Goal: Task Accomplishment & Management: Manage account settings

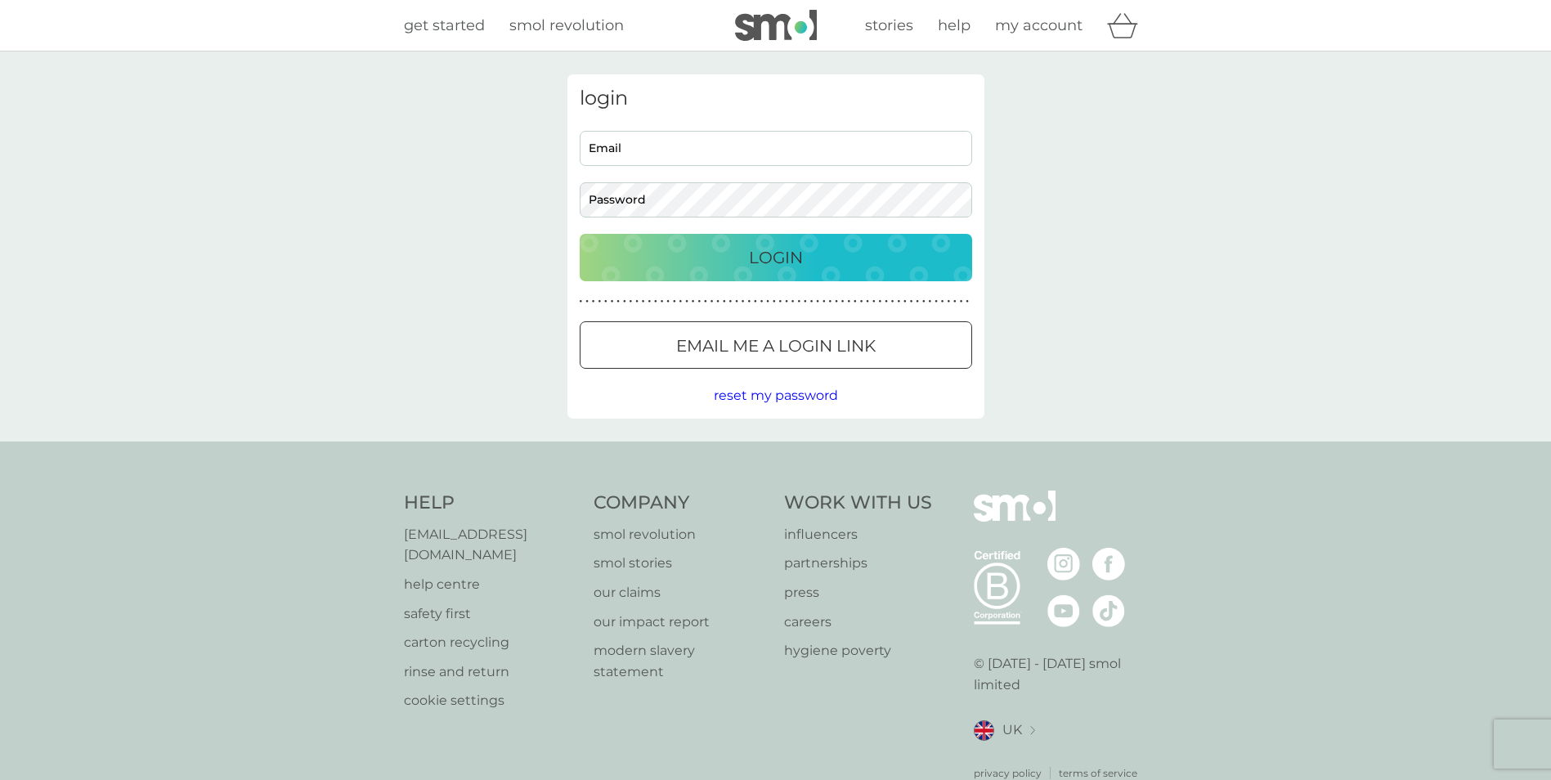
click at [686, 159] on input "Email" at bounding box center [776, 148] width 392 height 35
type input "emma_1180@hotmail.co.uk"
click at [580, 234] on button "Login" at bounding box center [776, 257] width 392 height 47
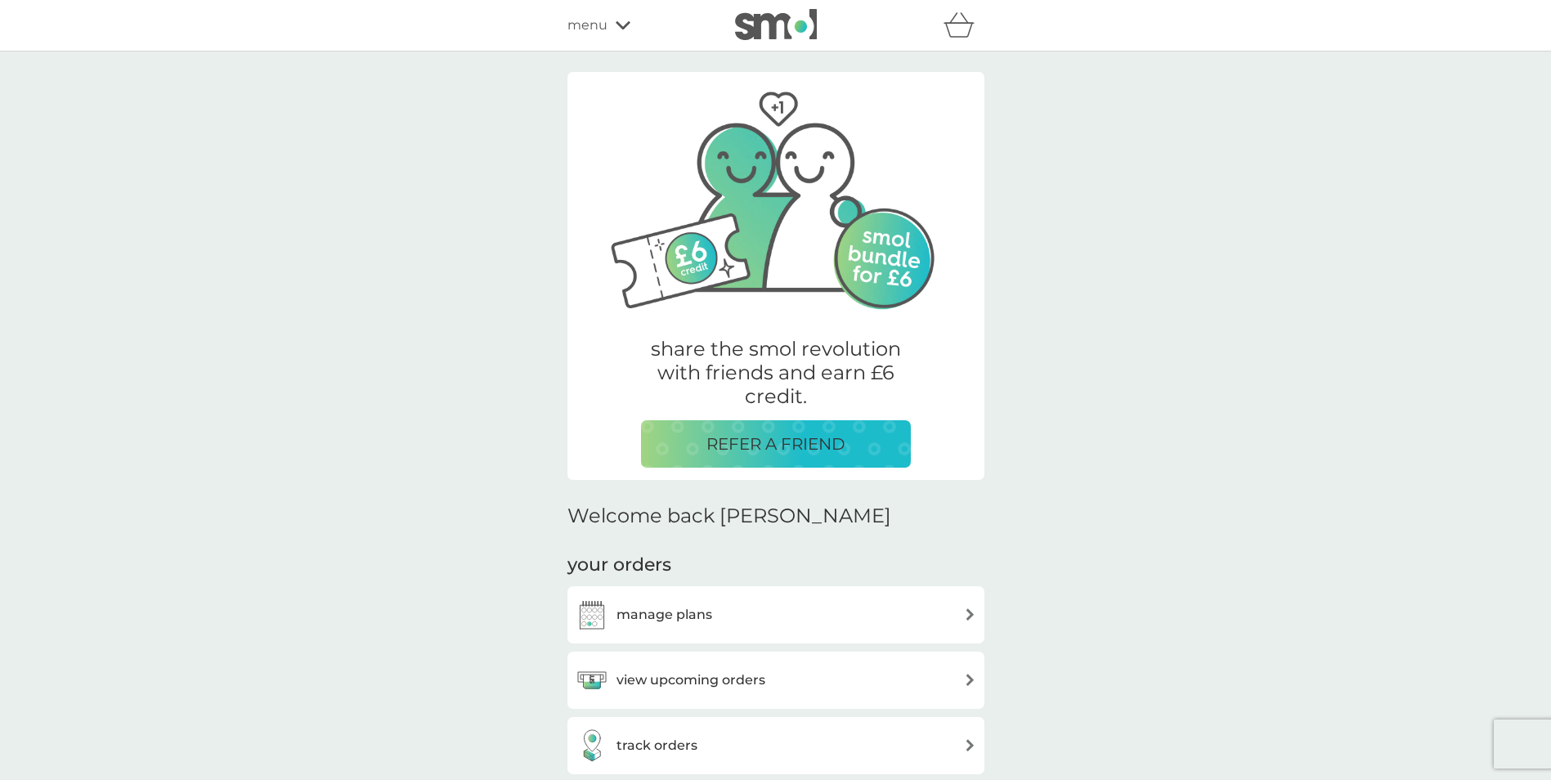
click at [859, 661] on div "view upcoming orders" at bounding box center [775, 680] width 417 height 57
click at [879, 692] on div "view upcoming orders" at bounding box center [776, 680] width 401 height 33
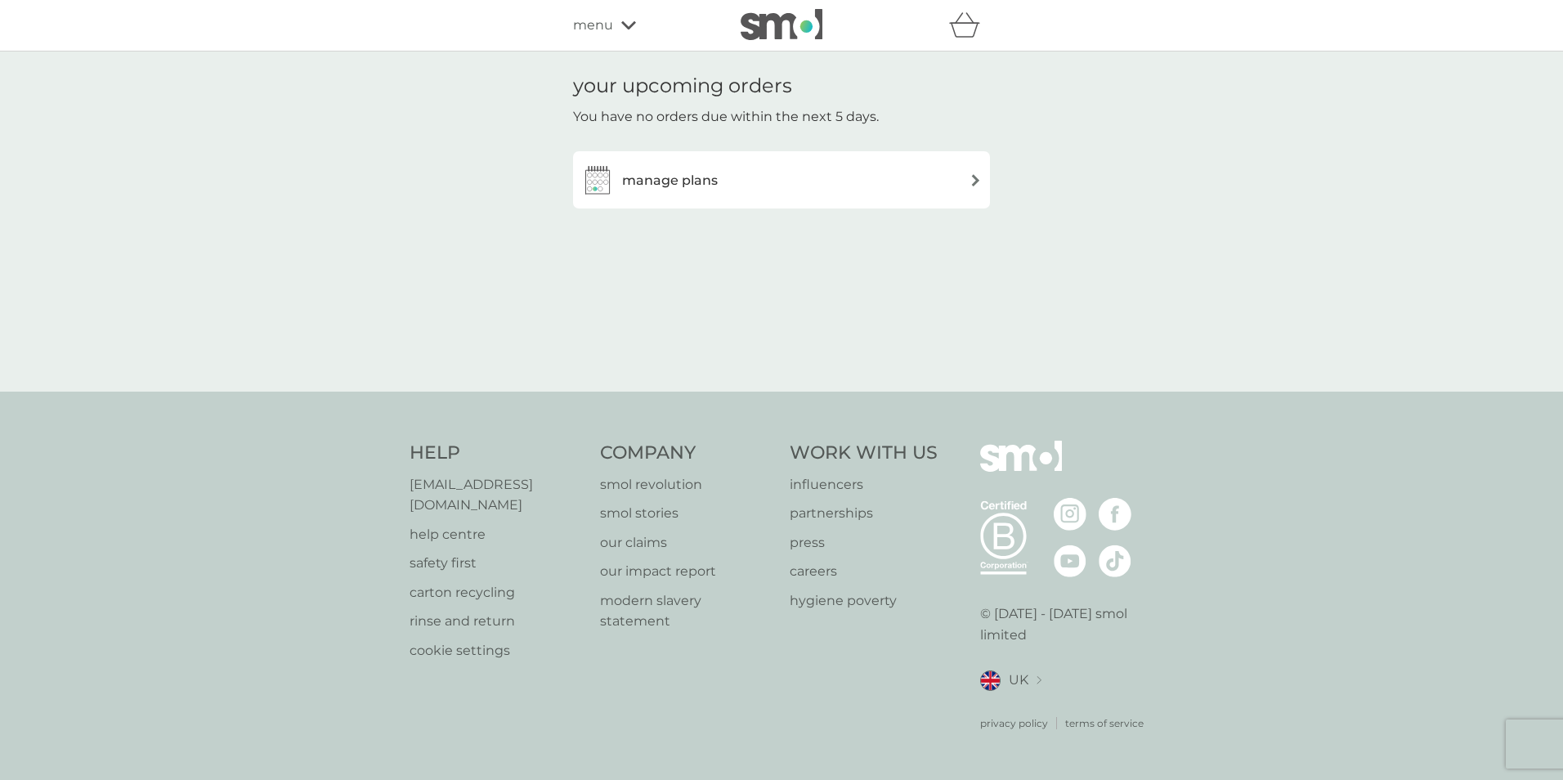
click at [905, 183] on div "manage plans" at bounding box center [781, 179] width 401 height 33
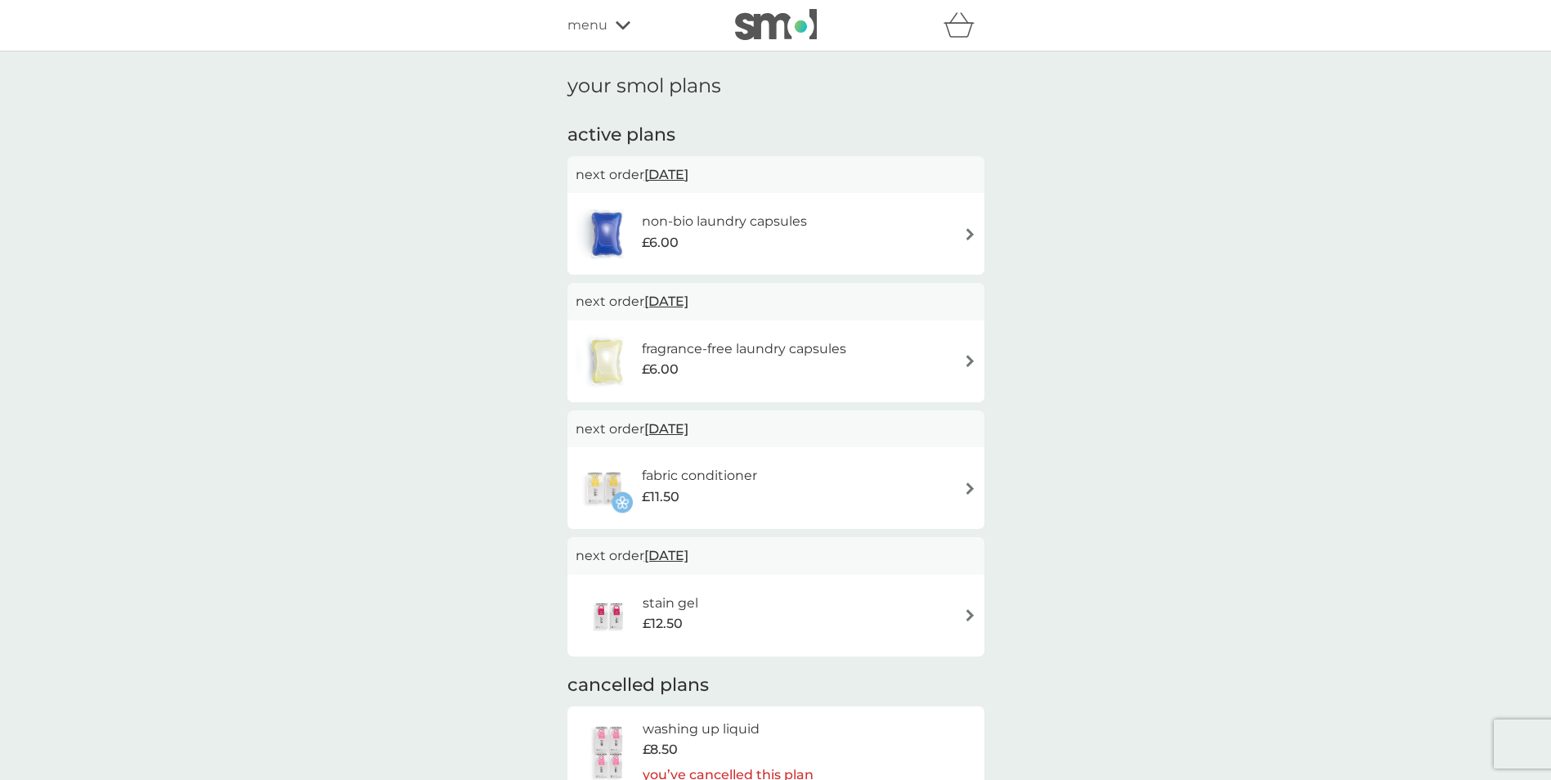
click at [964, 235] on img at bounding box center [970, 234] width 12 height 12
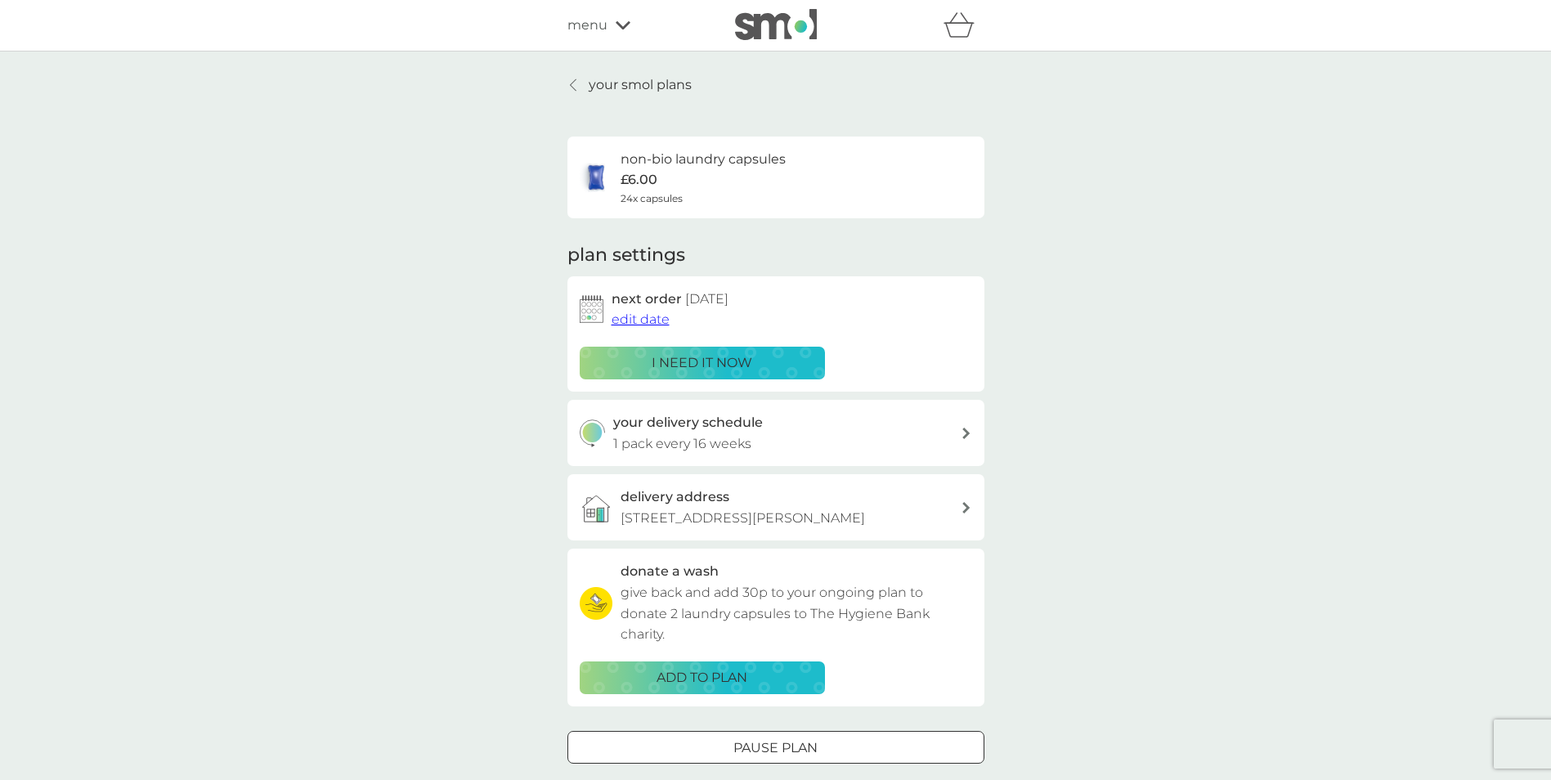
click at [661, 318] on span "edit date" at bounding box center [640, 319] width 58 height 16
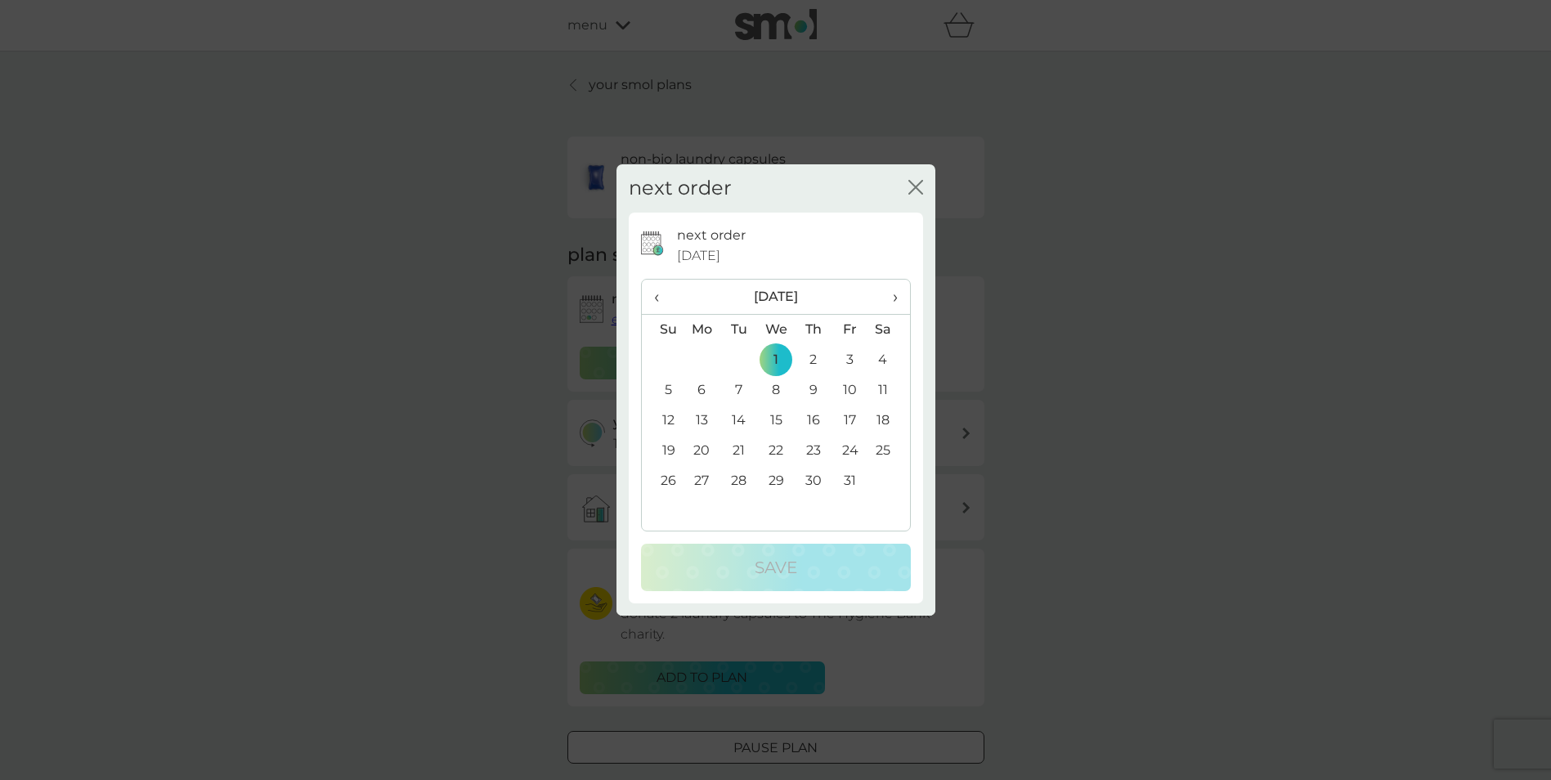
click at [656, 295] on span "‹" at bounding box center [662, 297] width 17 height 34
click at [668, 446] on td "21" at bounding box center [663, 451] width 42 height 30
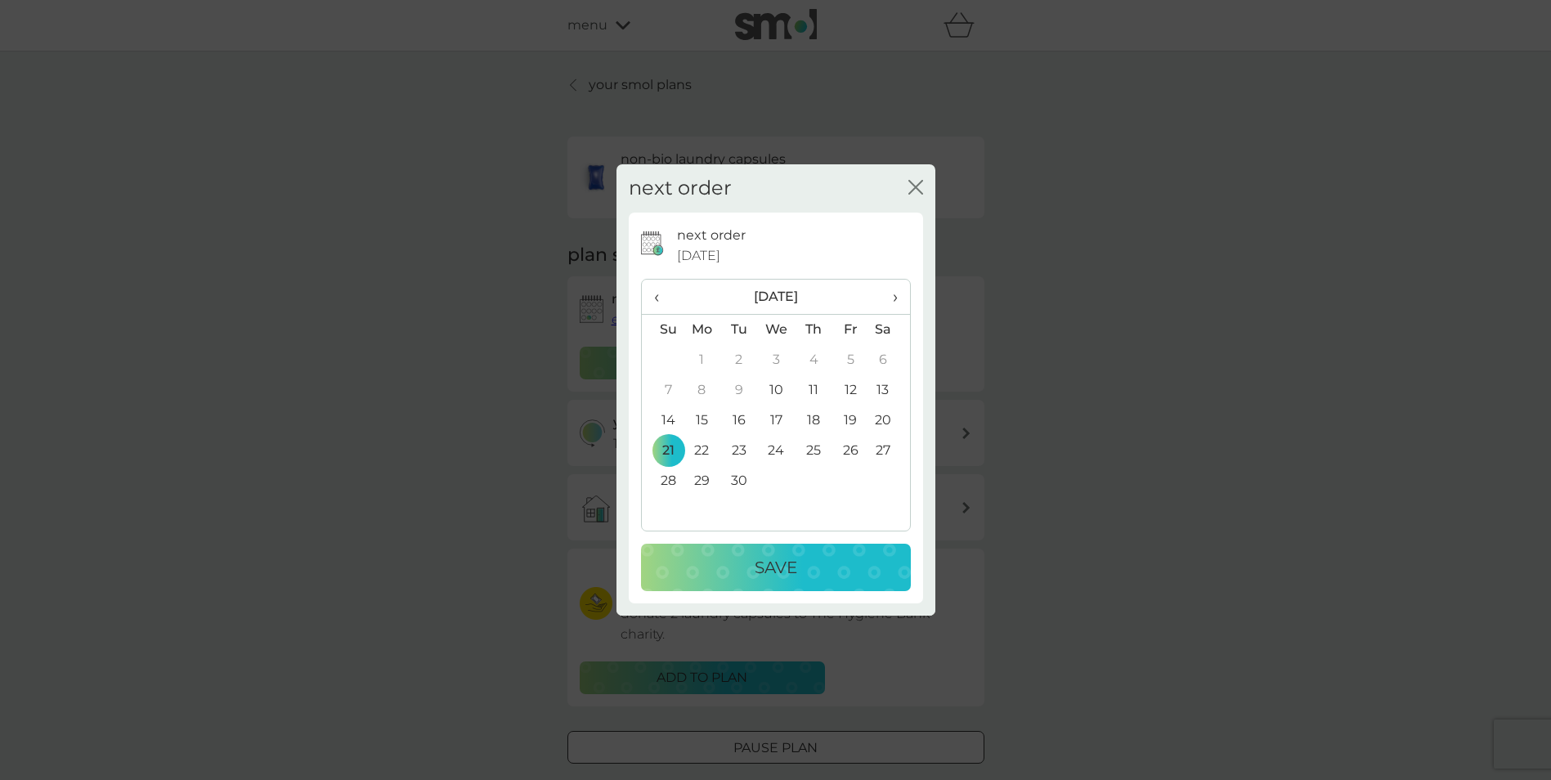
click at [793, 557] on p "Save" at bounding box center [776, 567] width 43 height 26
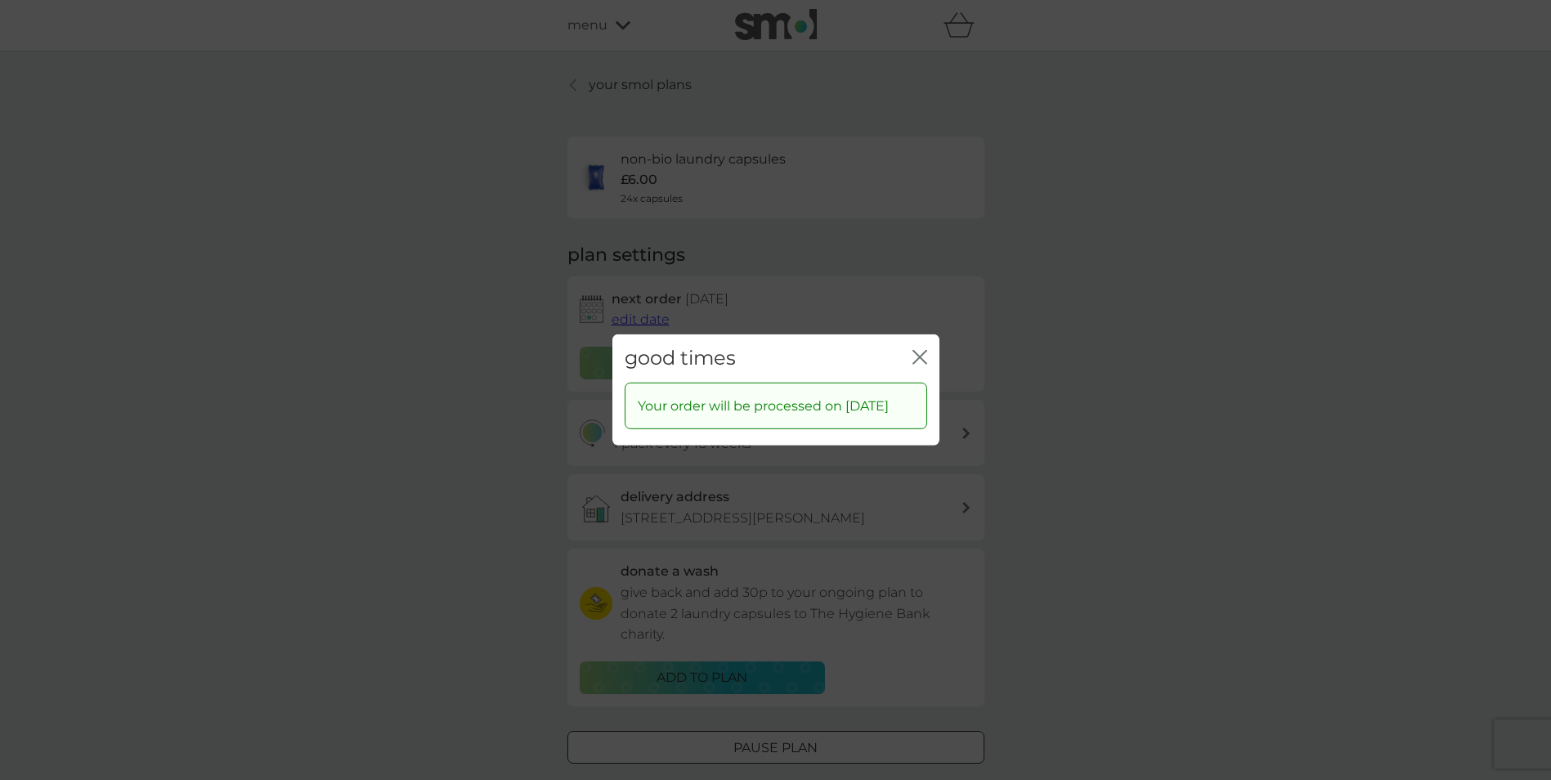
click at [935, 347] on div "good times close" at bounding box center [775, 358] width 327 height 48
click at [924, 350] on icon "close" at bounding box center [919, 357] width 15 height 15
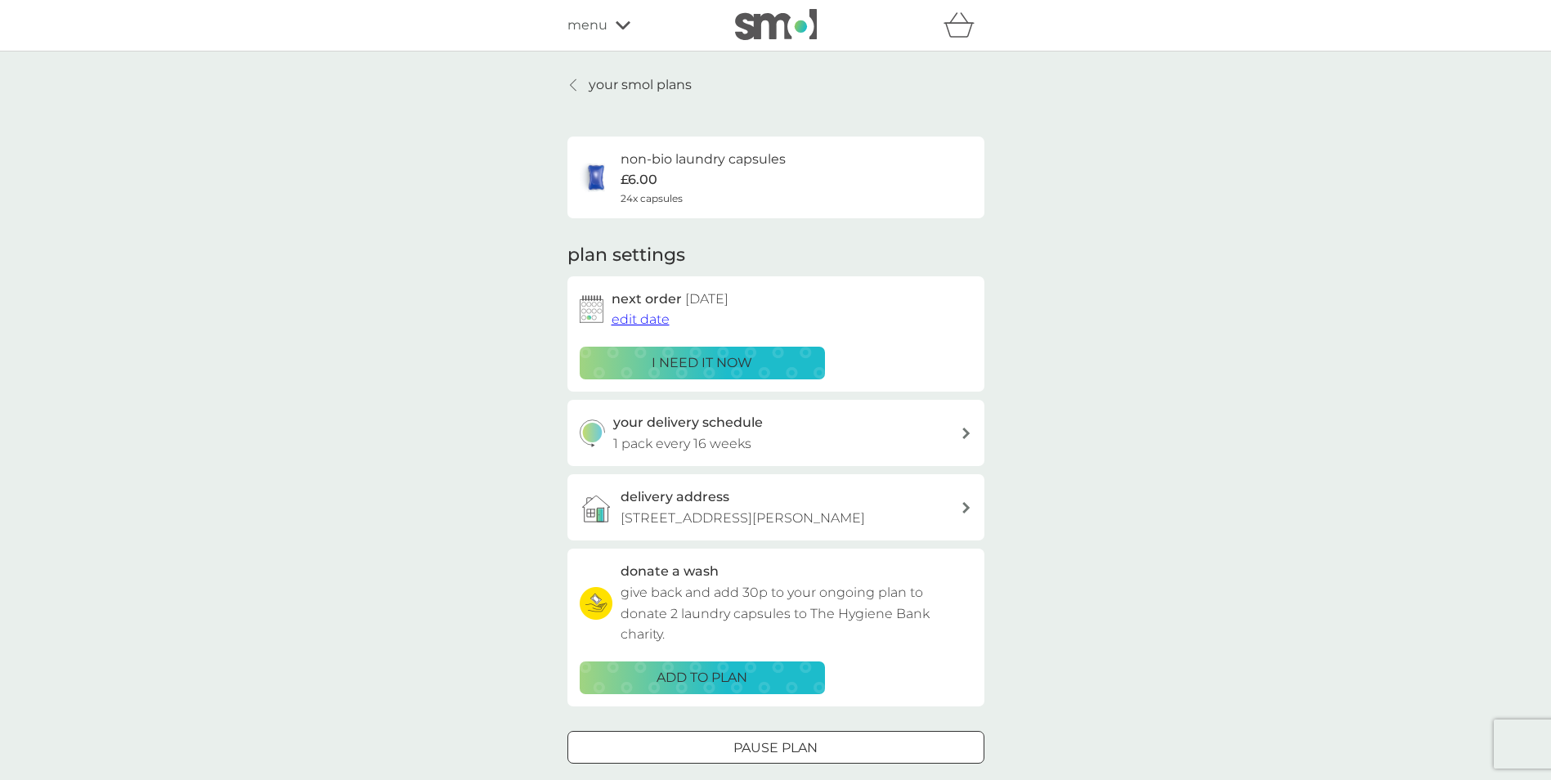
click at [612, 79] on p "your smol plans" at bounding box center [640, 84] width 103 height 21
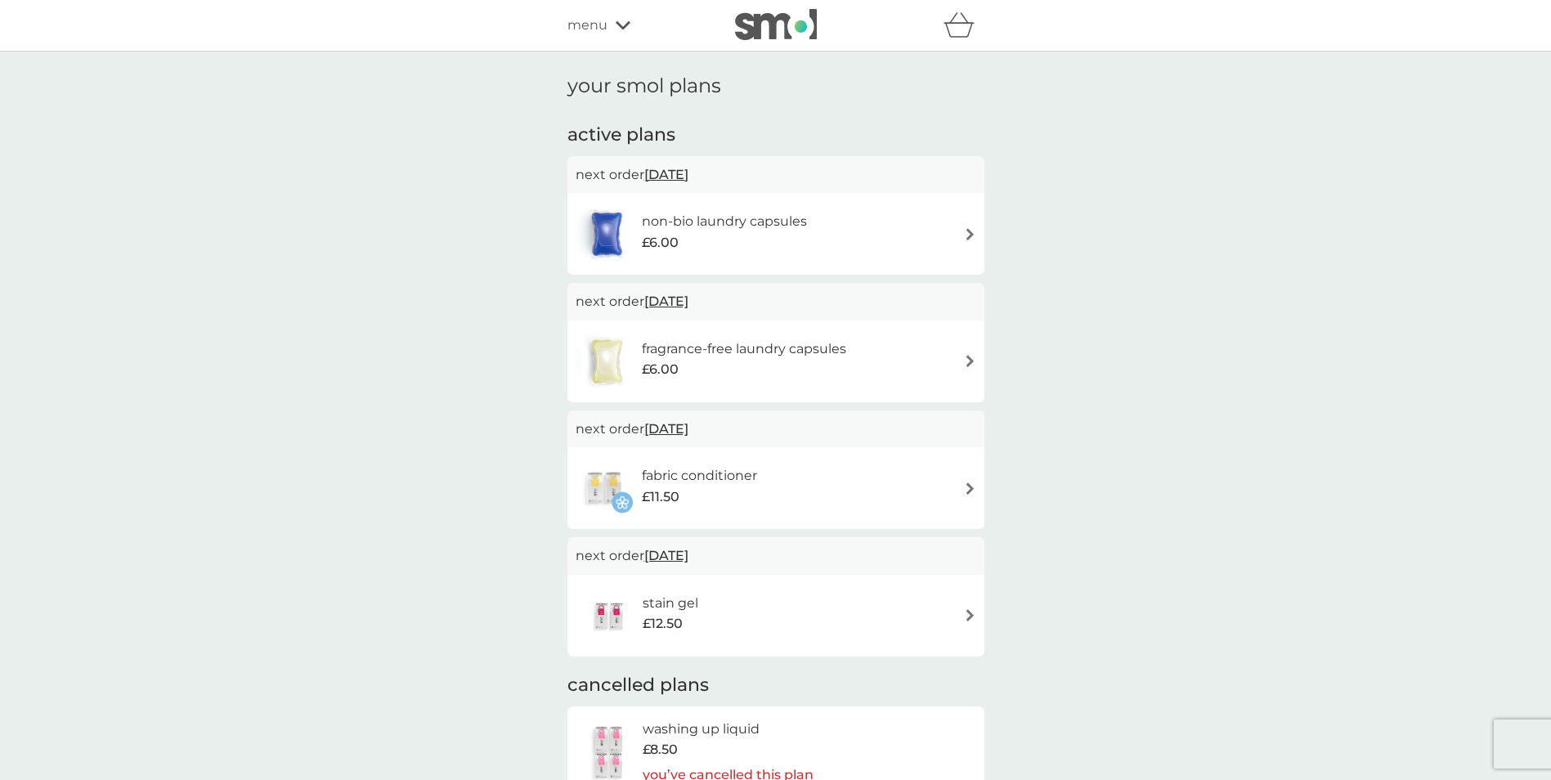
click at [595, 29] on span "menu" at bounding box center [587, 25] width 40 height 21
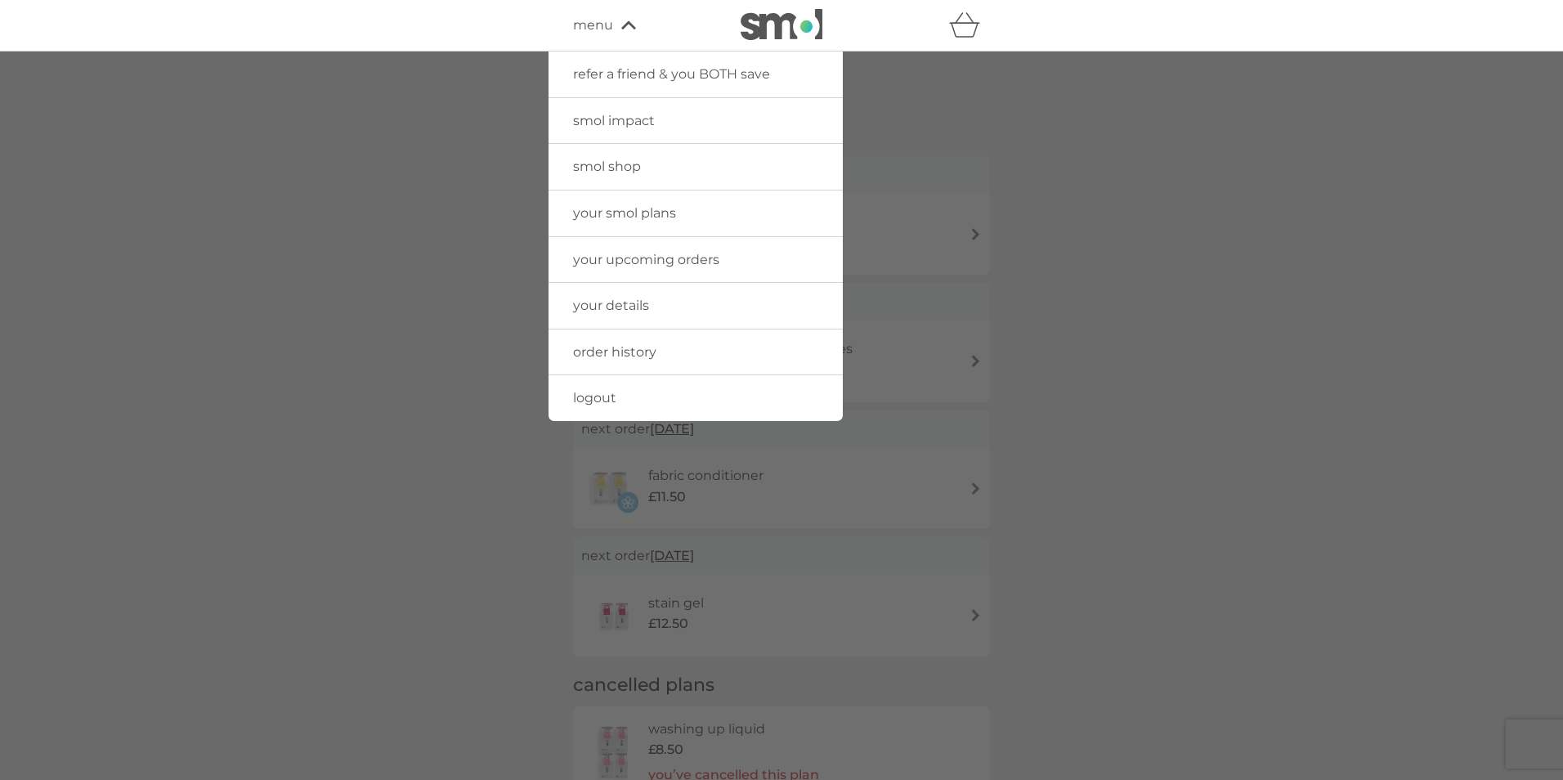
click at [599, 406] on link "logout" at bounding box center [696, 398] width 294 height 46
